Goal: Task Accomplishment & Management: Use online tool/utility

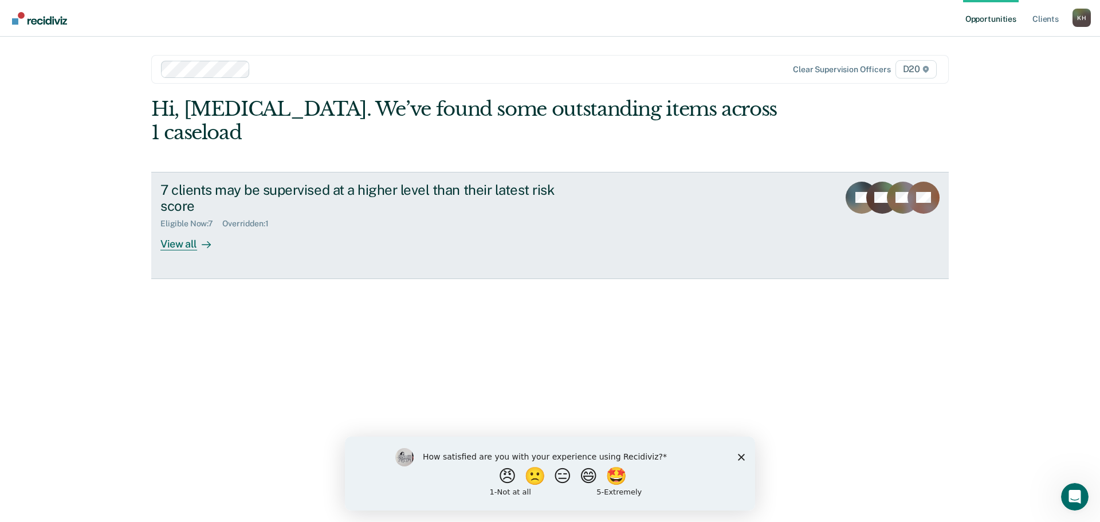
click at [190, 229] on div "View all" at bounding box center [192, 240] width 64 height 22
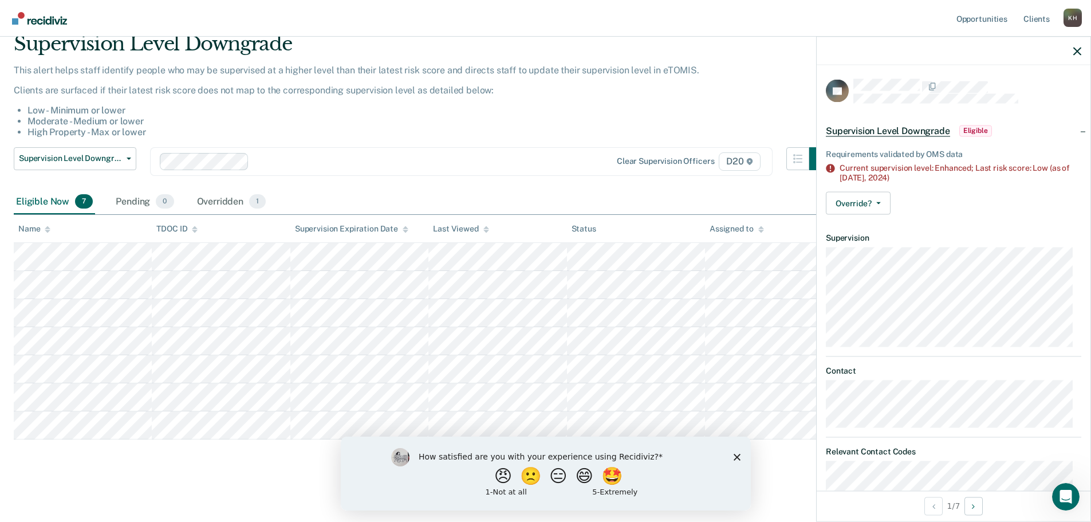
click at [738, 457] on icon "Close survey" at bounding box center [736, 456] width 7 height 7
